Goal: Task Accomplishment & Management: Manage account settings

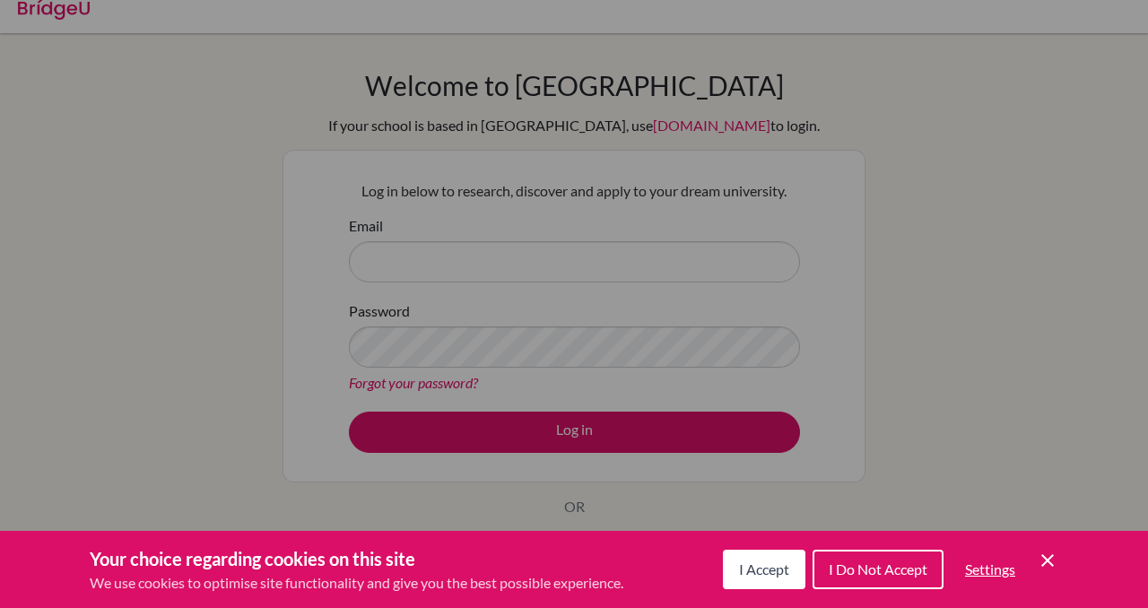
scroll to position [39, 0]
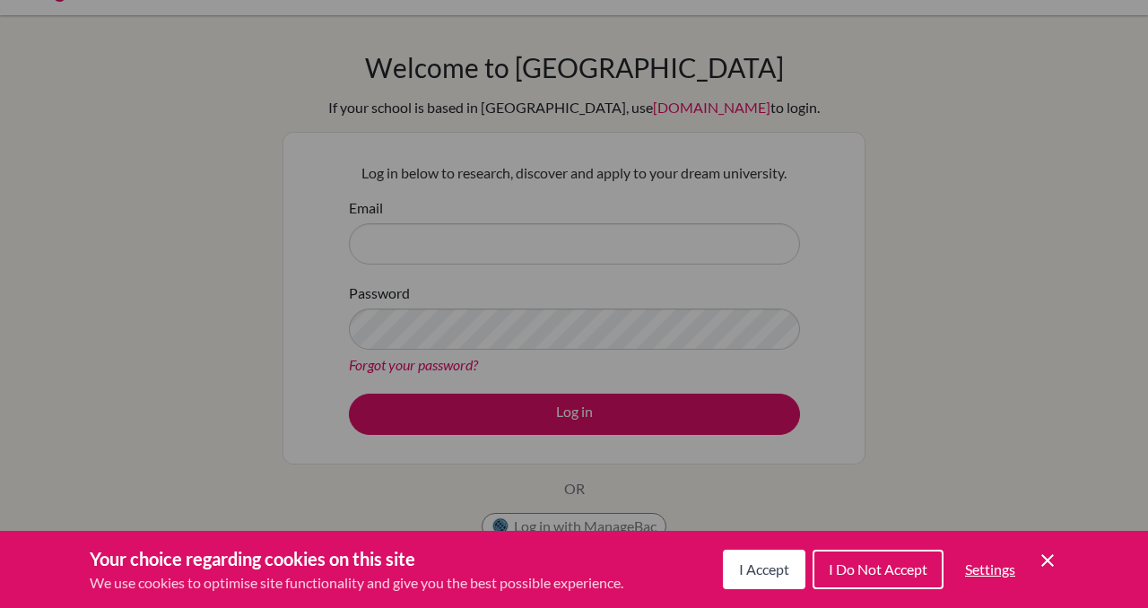
click at [754, 580] on button "I Accept" at bounding box center [764, 569] width 83 height 39
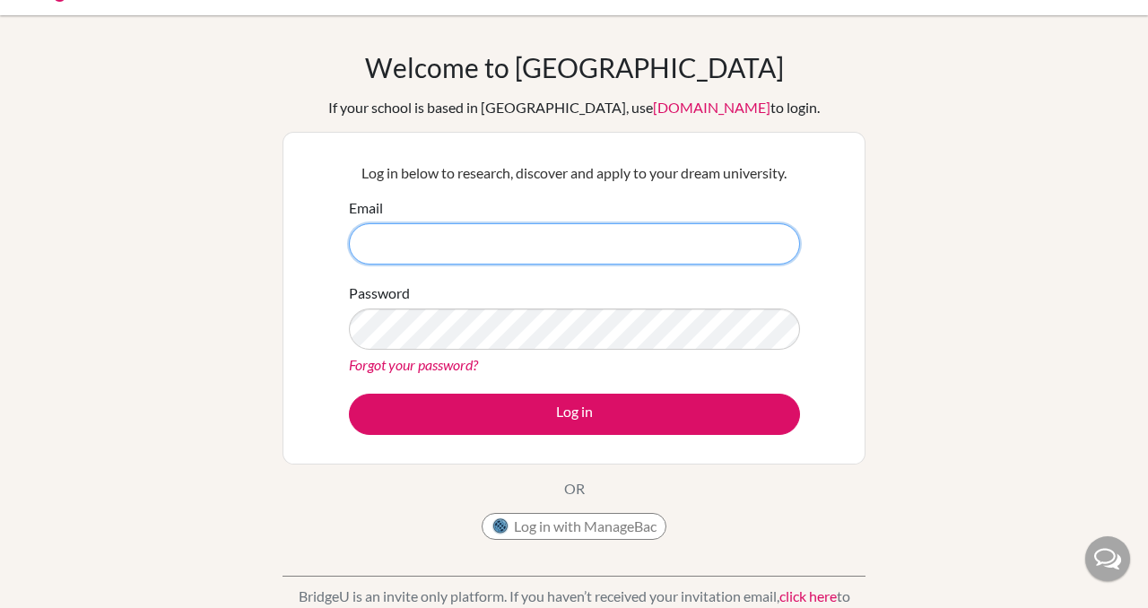
click at [575, 254] on input "Email" at bounding box center [574, 243] width 451 height 41
type input "[EMAIL_ADDRESS][DOMAIN_NAME]"
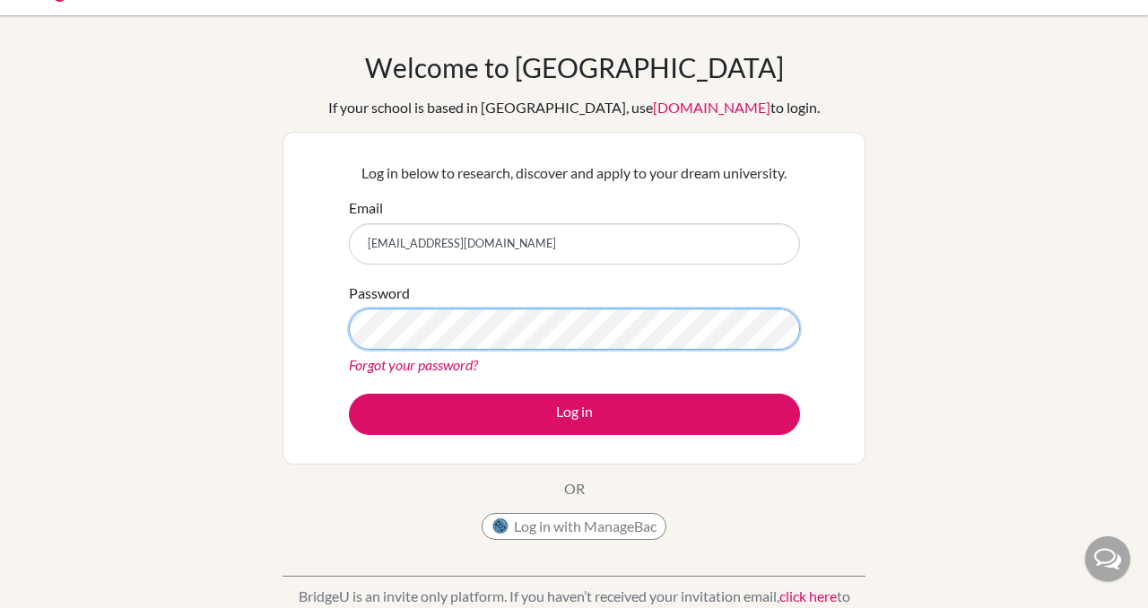
click at [349, 394] on button "Log in" at bounding box center [574, 414] width 451 height 41
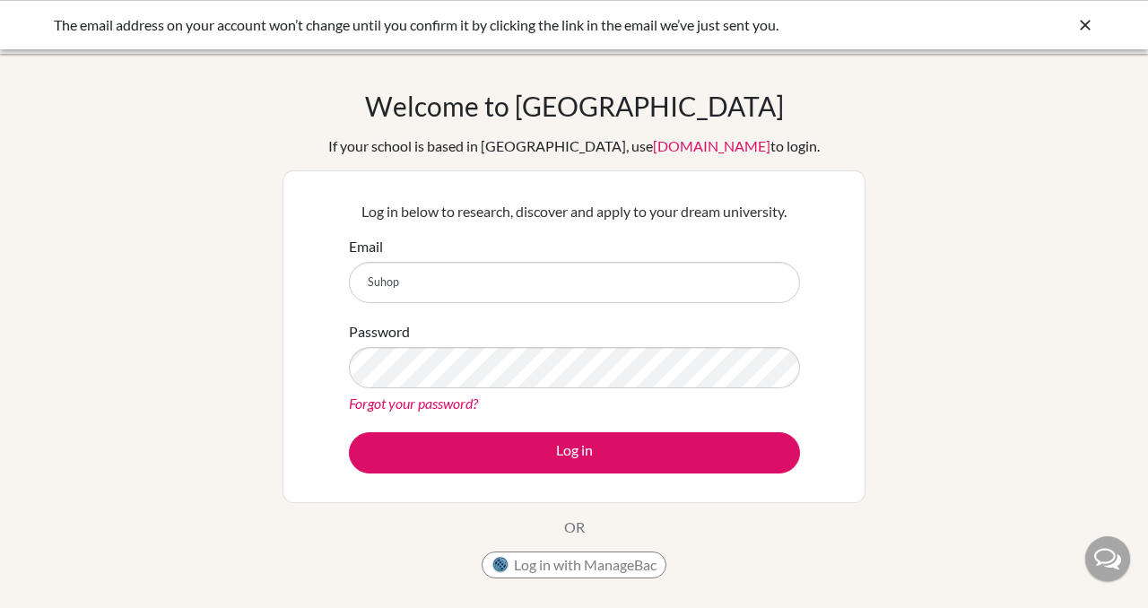
type input "[EMAIL_ADDRESS][DOMAIN_NAME]"
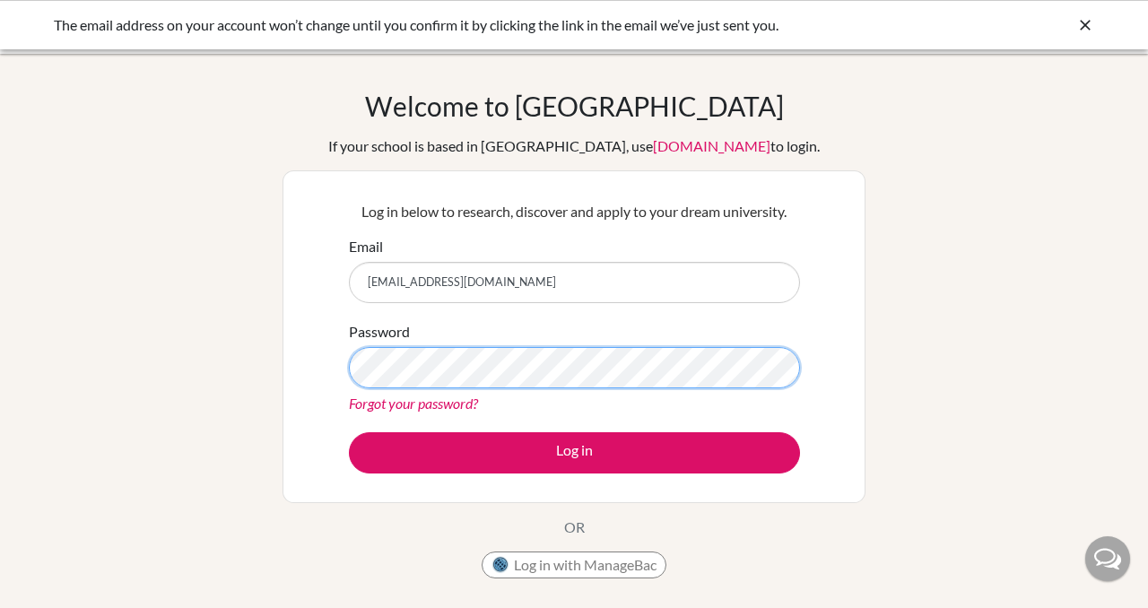
click at [349, 432] on button "Log in" at bounding box center [574, 452] width 451 height 41
